Goal: Task Accomplishment & Management: Manage account settings

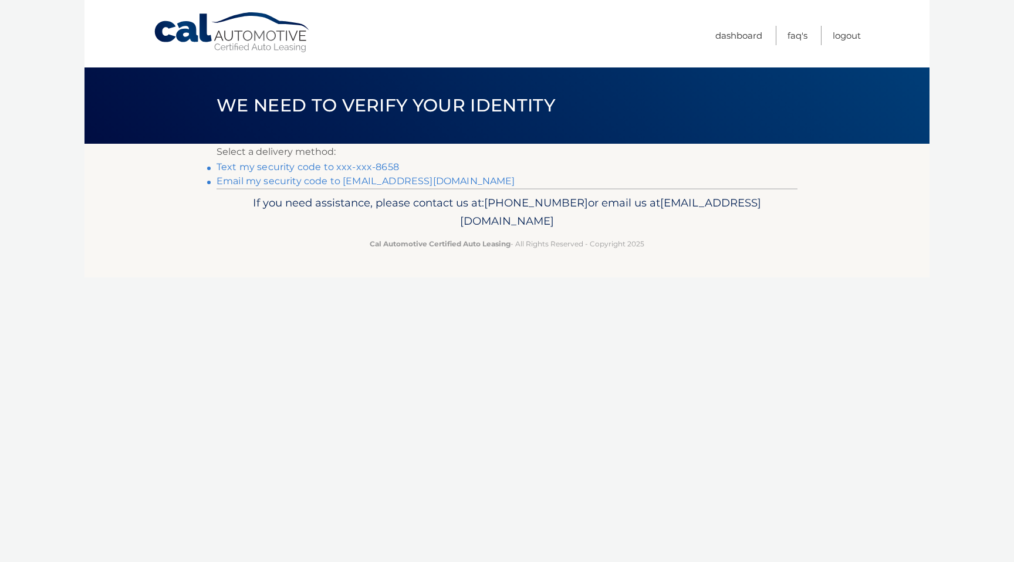
click at [297, 169] on link "Text my security code to xxx-xxx-8658" at bounding box center [308, 166] width 183 height 11
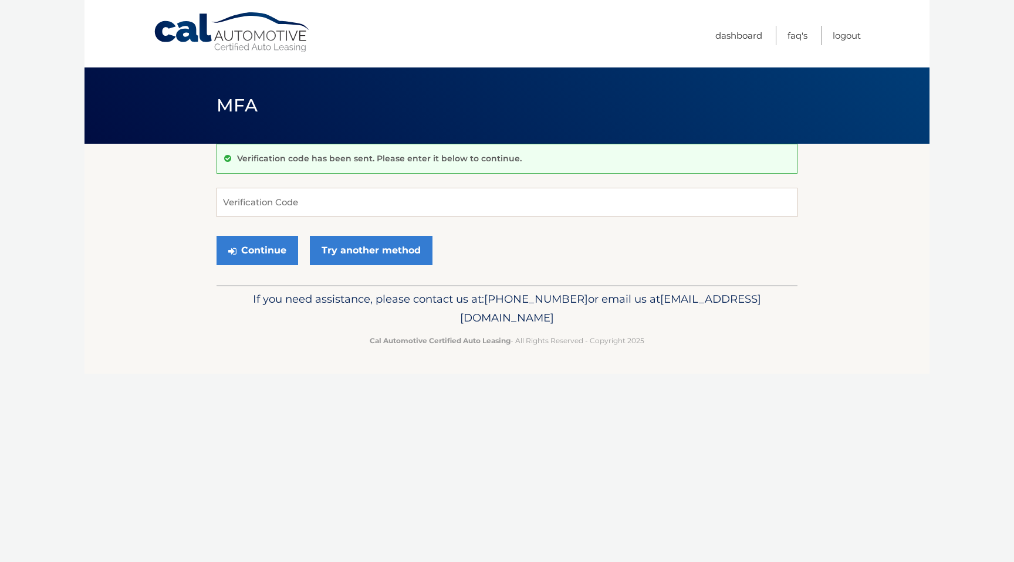
click at [301, 218] on form "Verification Code Continue Try another method" at bounding box center [507, 229] width 581 height 83
click at [300, 206] on input "Verification Code" at bounding box center [507, 202] width 581 height 29
type input "905166"
click at [263, 251] on button "Continue" at bounding box center [258, 250] width 82 height 29
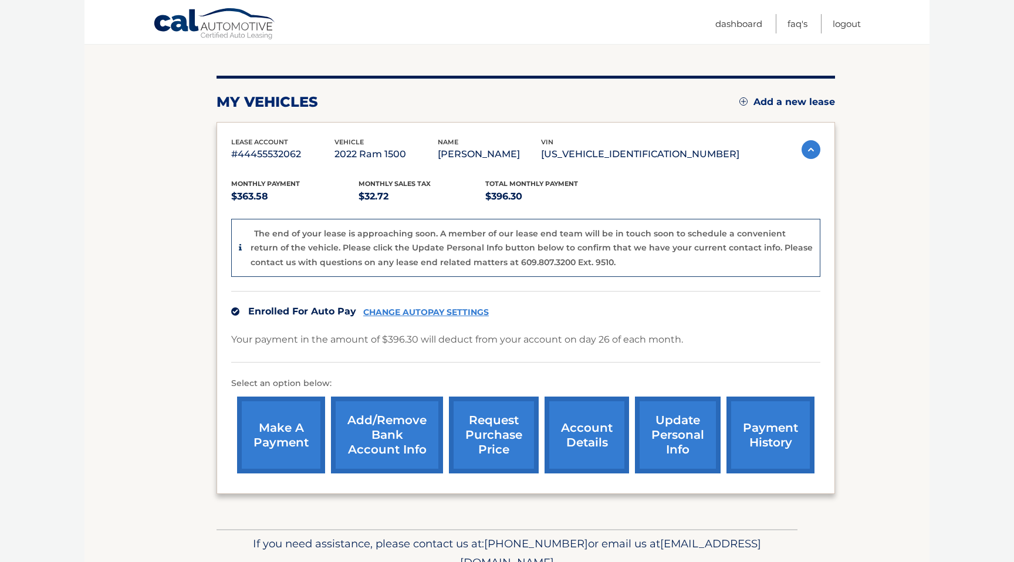
scroll to position [118, 0]
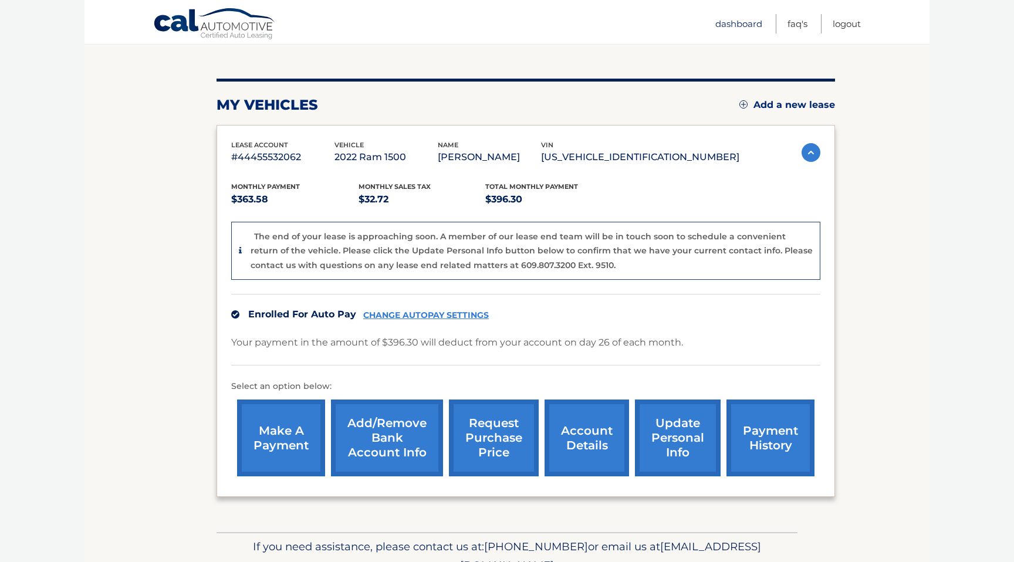
click at [739, 28] on link "Dashboard" at bounding box center [738, 23] width 47 height 19
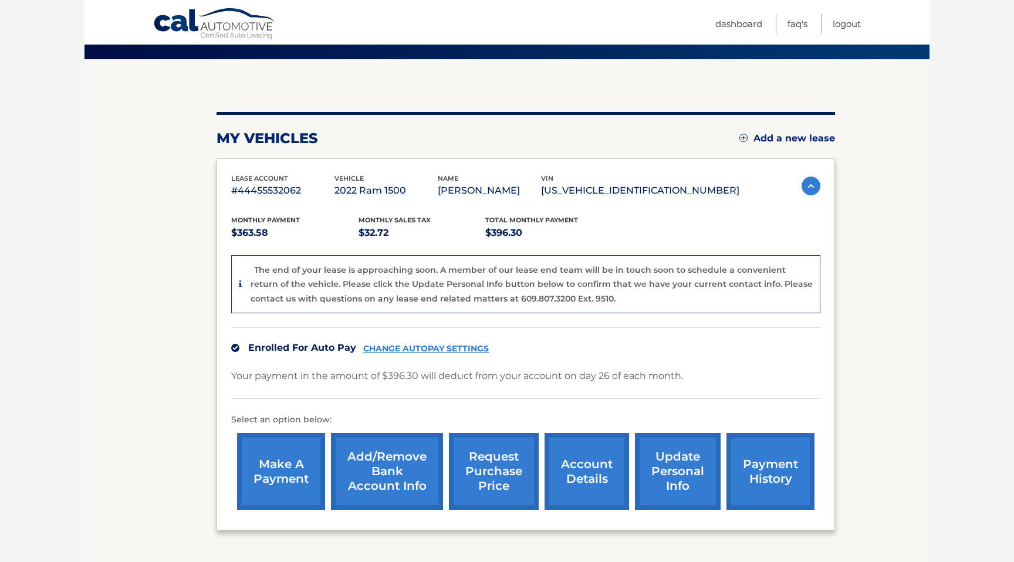
scroll to position [91, 0]
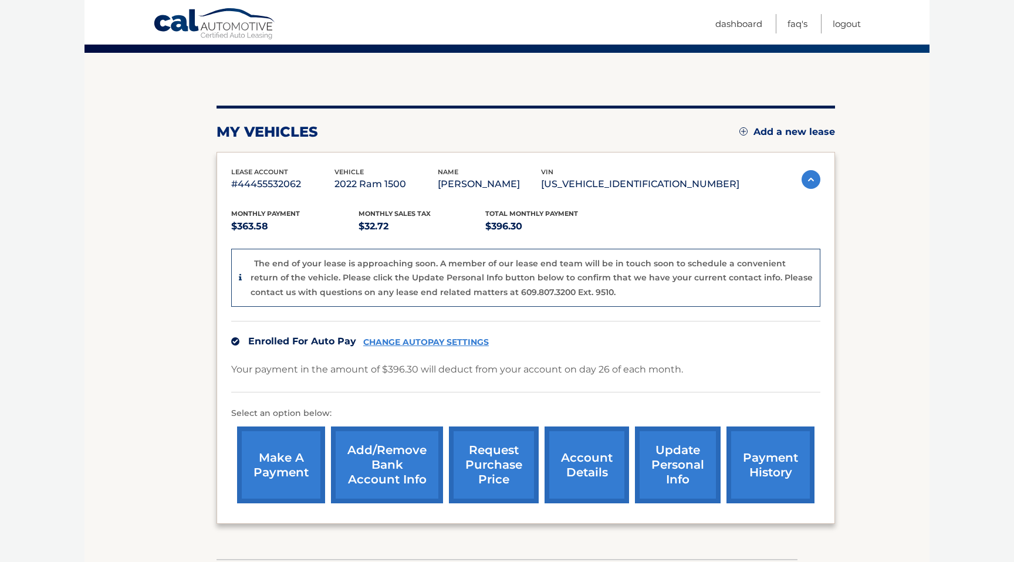
click at [603, 459] on link "account details" at bounding box center [587, 465] width 85 height 77
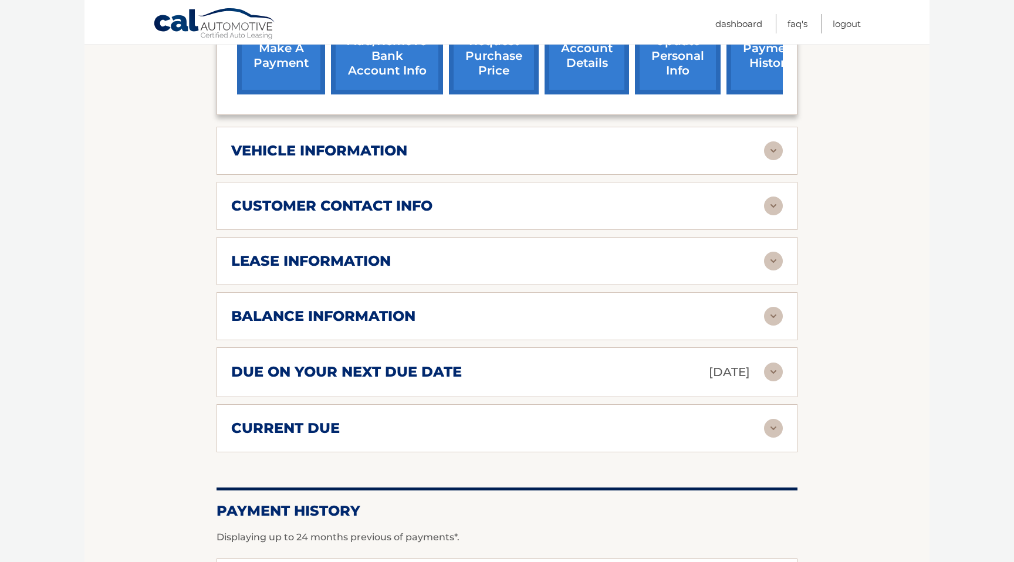
scroll to position [451, 0]
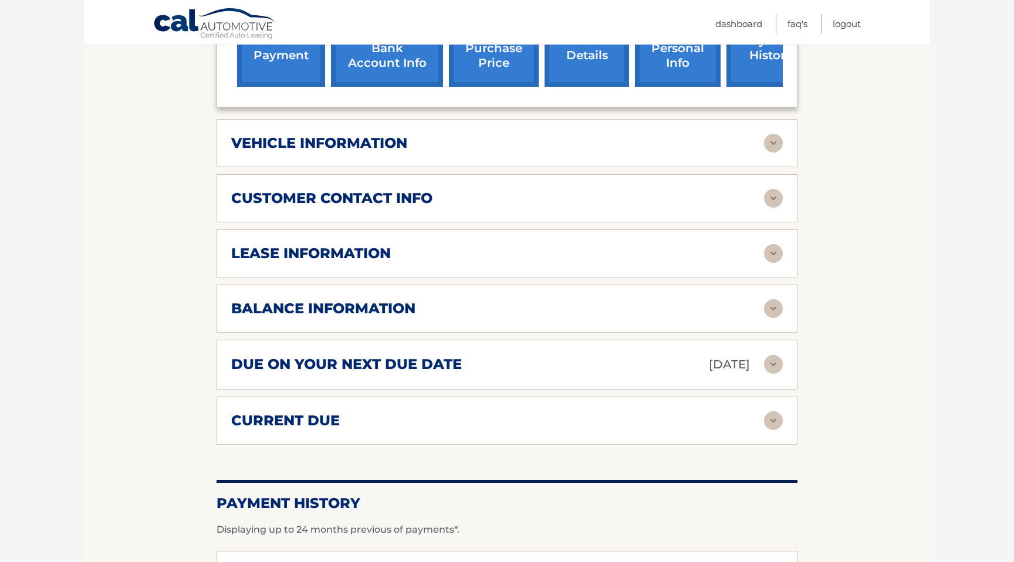
click at [775, 304] on img at bounding box center [773, 308] width 19 height 19
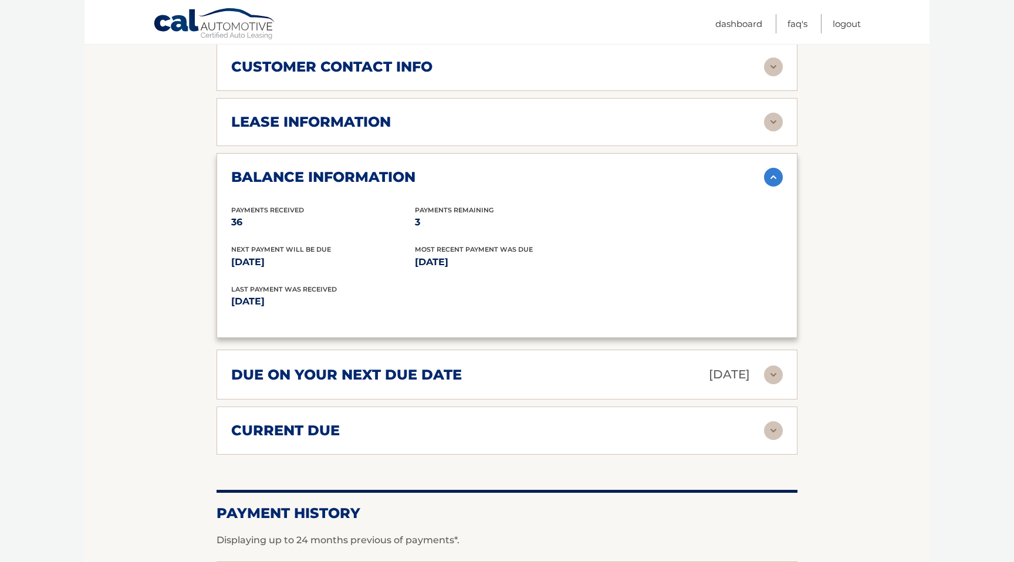
scroll to position [558, 0]
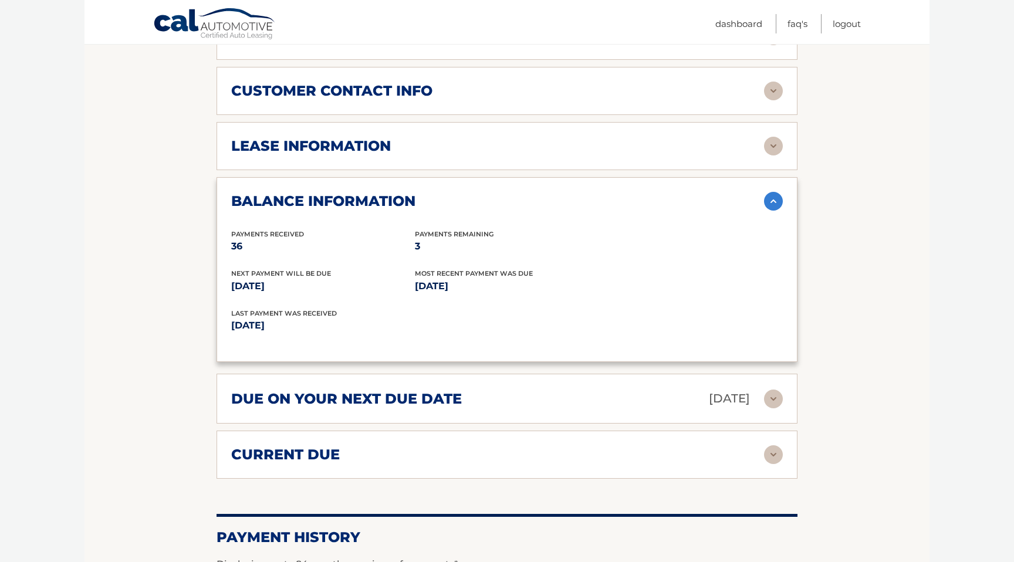
click at [772, 146] on img at bounding box center [773, 146] width 19 height 19
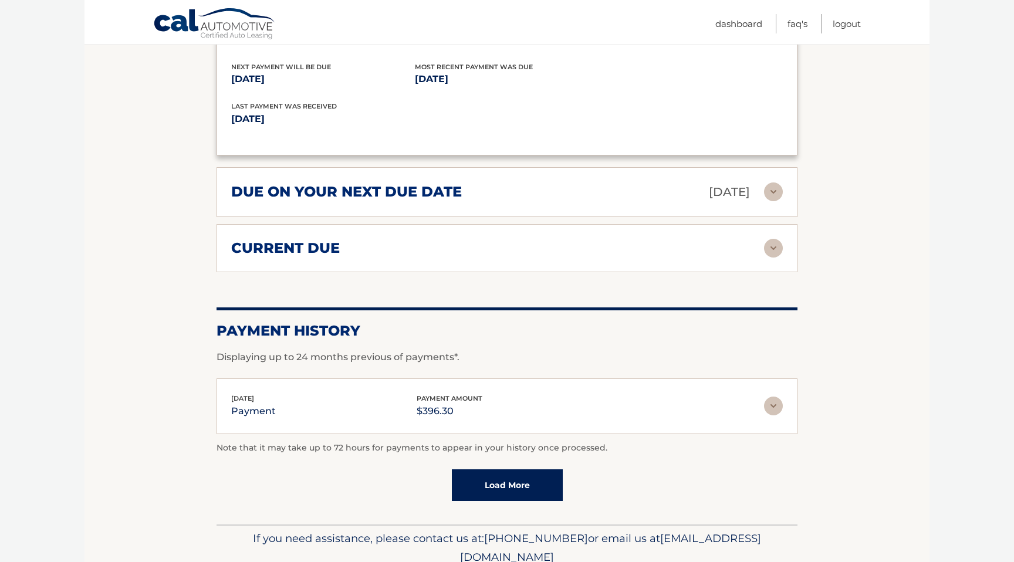
scroll to position [989, 0]
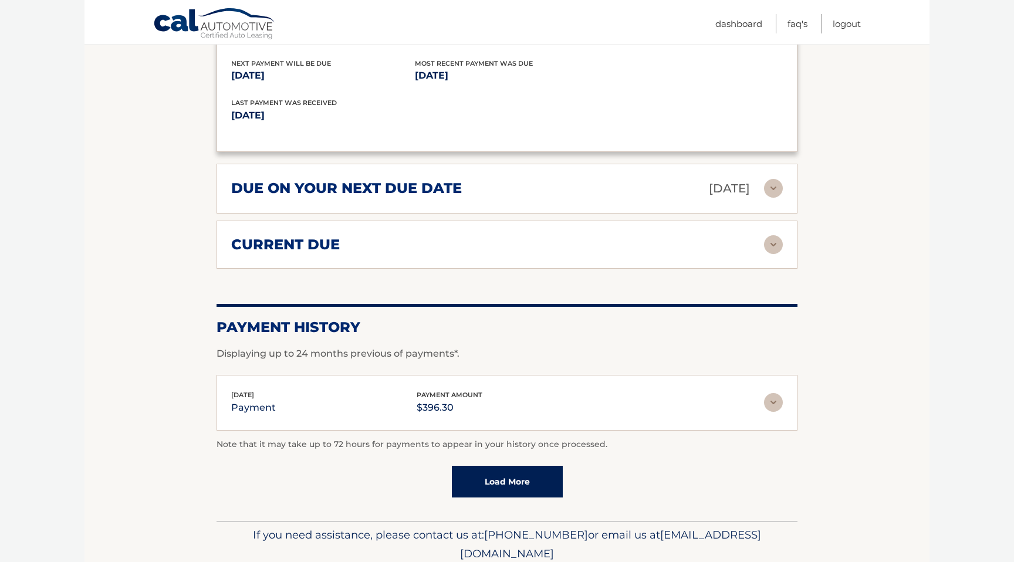
click at [776, 243] on img at bounding box center [773, 244] width 19 height 19
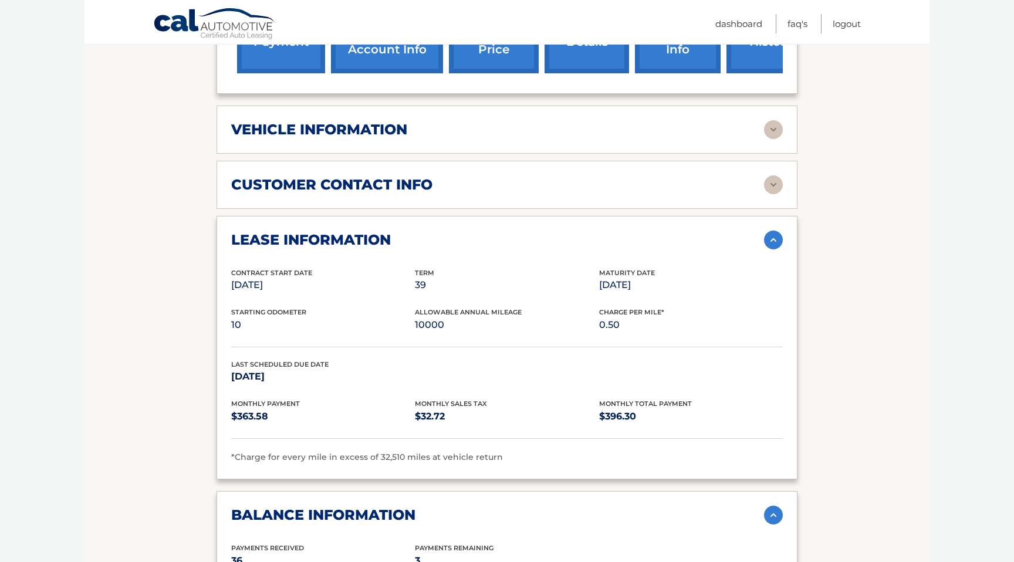
scroll to position [447, 0]
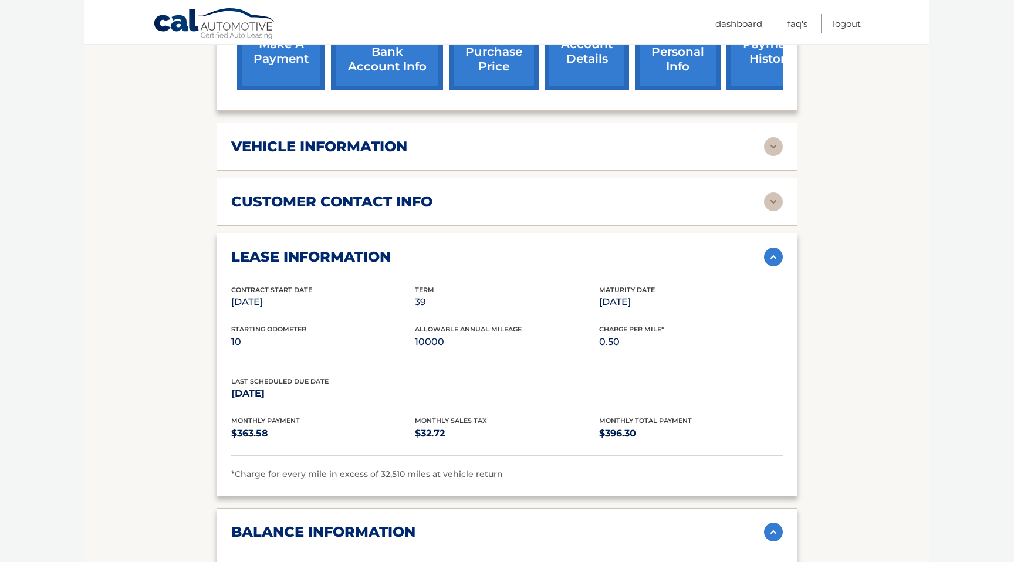
click at [772, 201] on img at bounding box center [773, 202] width 19 height 19
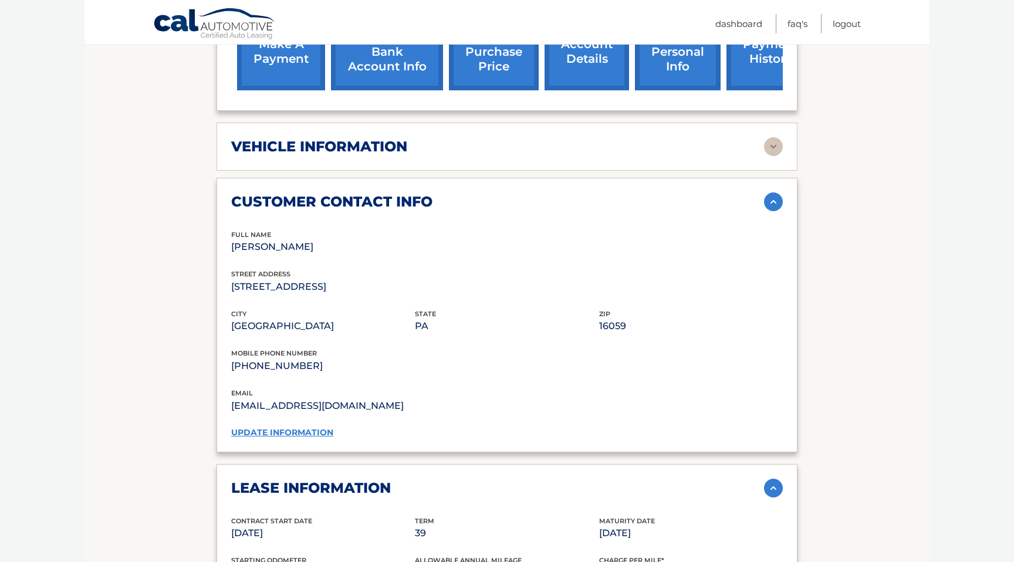
click at [775, 148] on img at bounding box center [773, 146] width 19 height 19
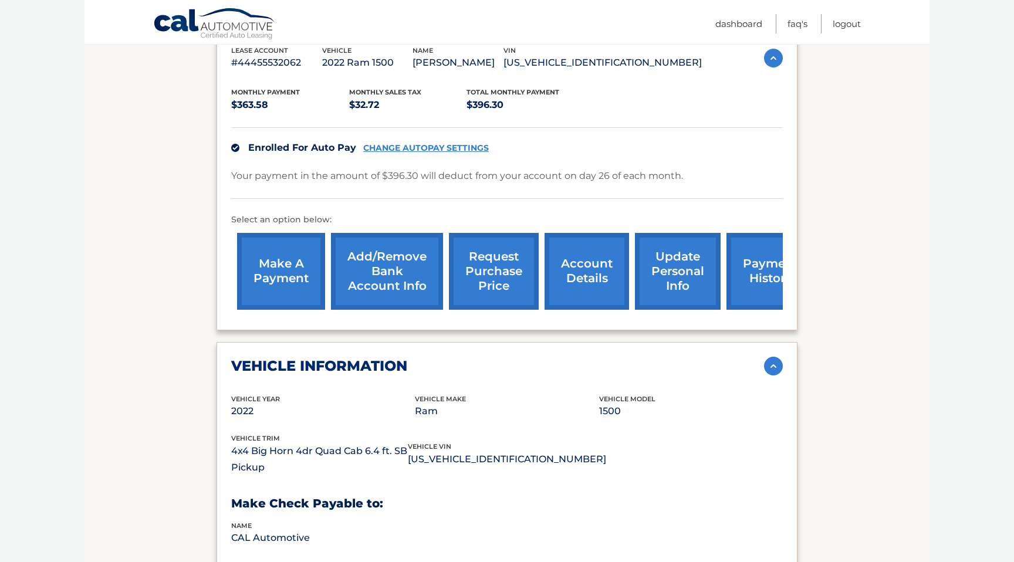
scroll to position [0, 0]
